Goal: Register for event/course

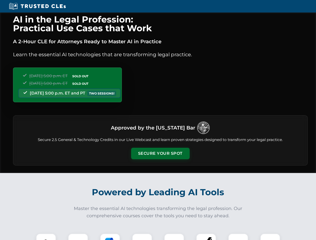
click at [160, 154] on button "Secure Your Spot" at bounding box center [160, 154] width 59 height 12
click at [46, 237] on img at bounding box center [46, 244] width 15 height 15
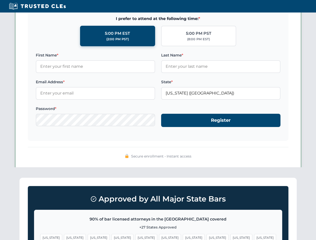
click at [183, 237] on span "[US_STATE]" at bounding box center [194, 237] width 22 height 7
click at [231, 237] on span "[US_STATE]" at bounding box center [242, 237] width 22 height 7
